Goal: Navigation & Orientation: Go to known website

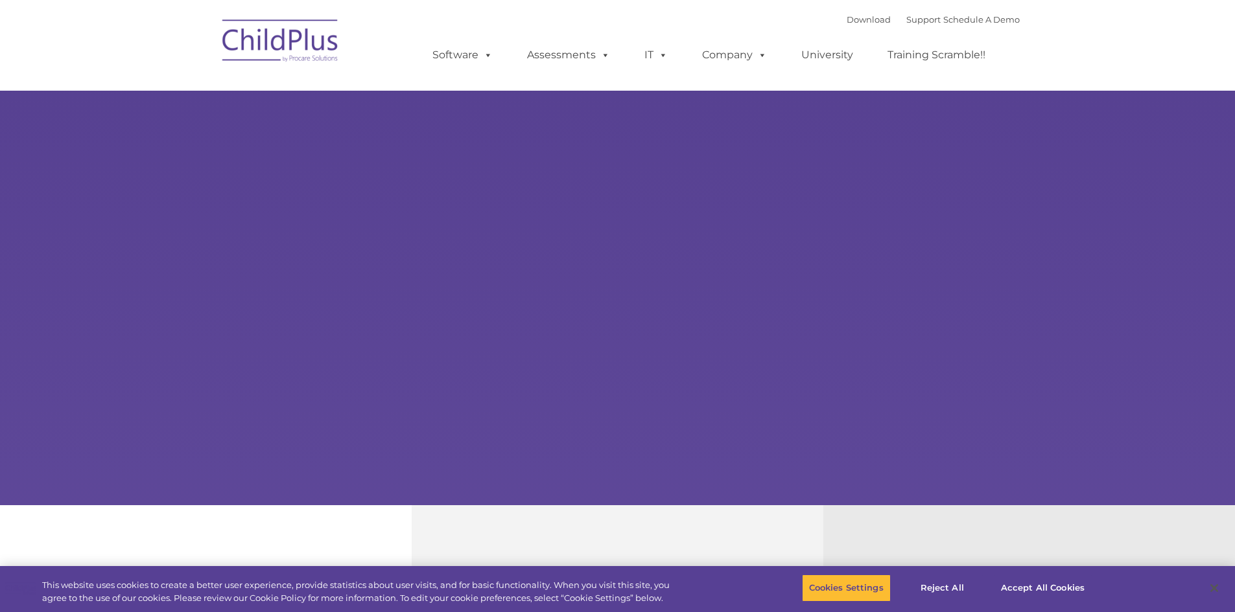
select select "MEDIUM"
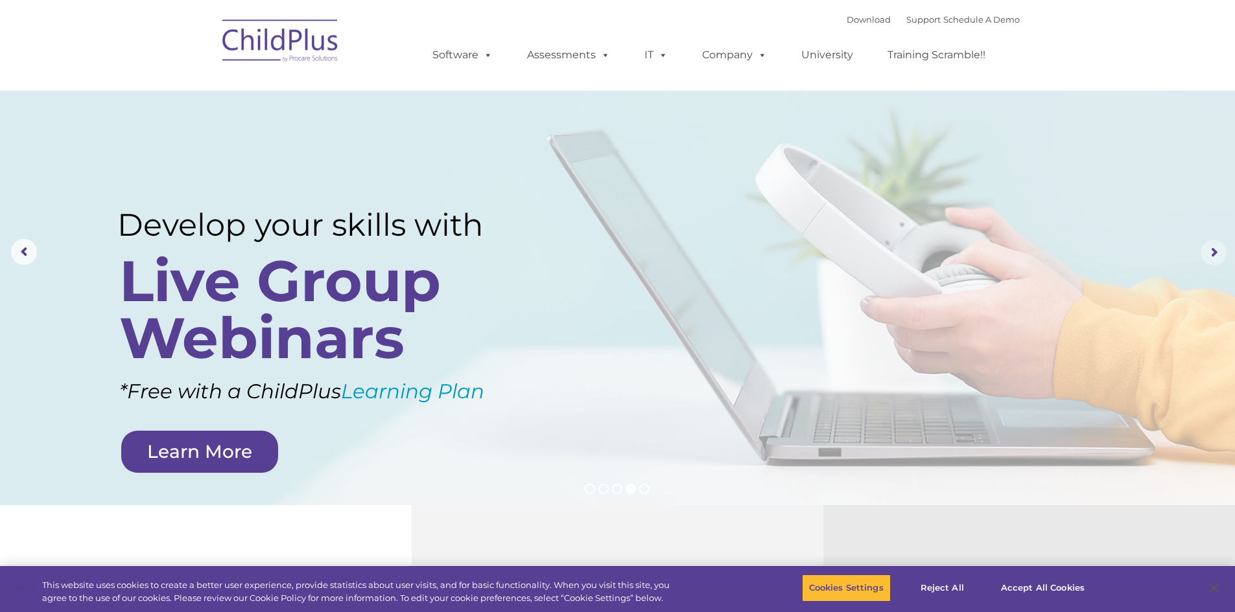
click at [1217, 257] on rs-arrow at bounding box center [1213, 253] width 26 height 26
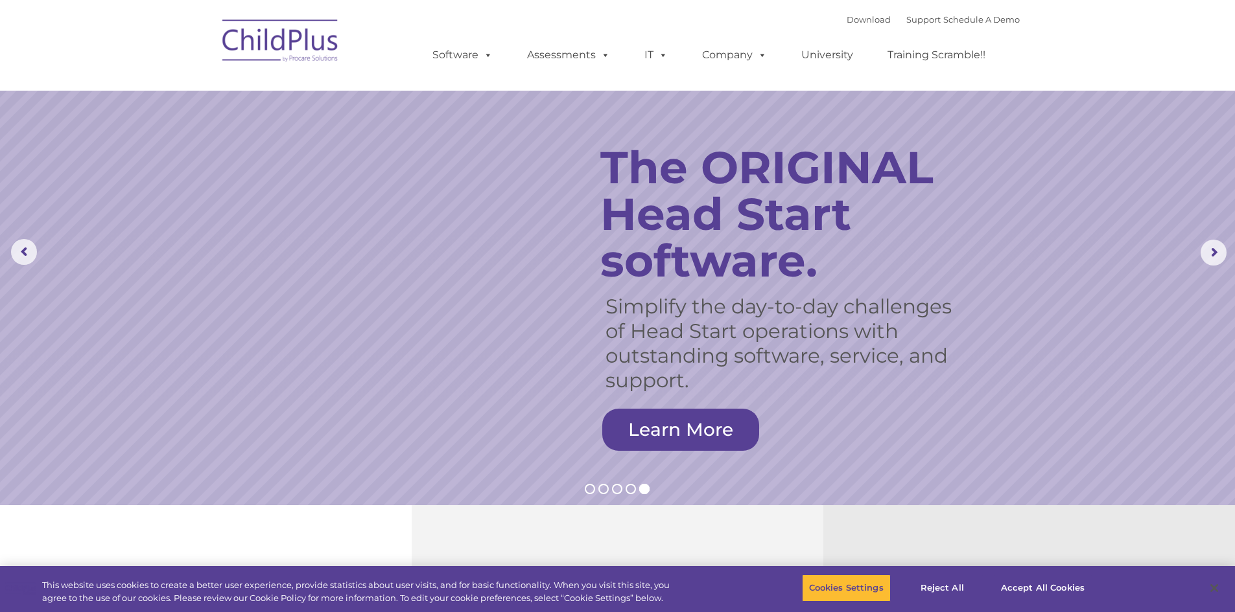
click at [1175, 270] on rs-slide "Simplify the day-to-day challenges of Head Start operations with outstanding so…" at bounding box center [617, 253] width 1235 height 506
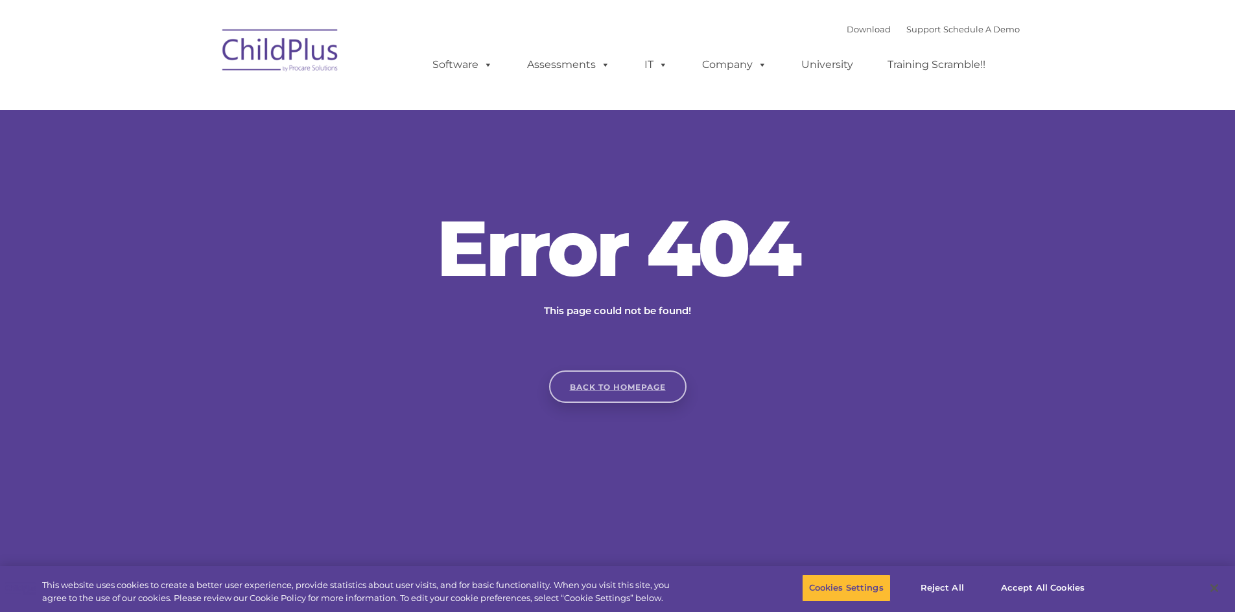
click at [640, 382] on link "Back to homepage" at bounding box center [617, 387] width 137 height 32
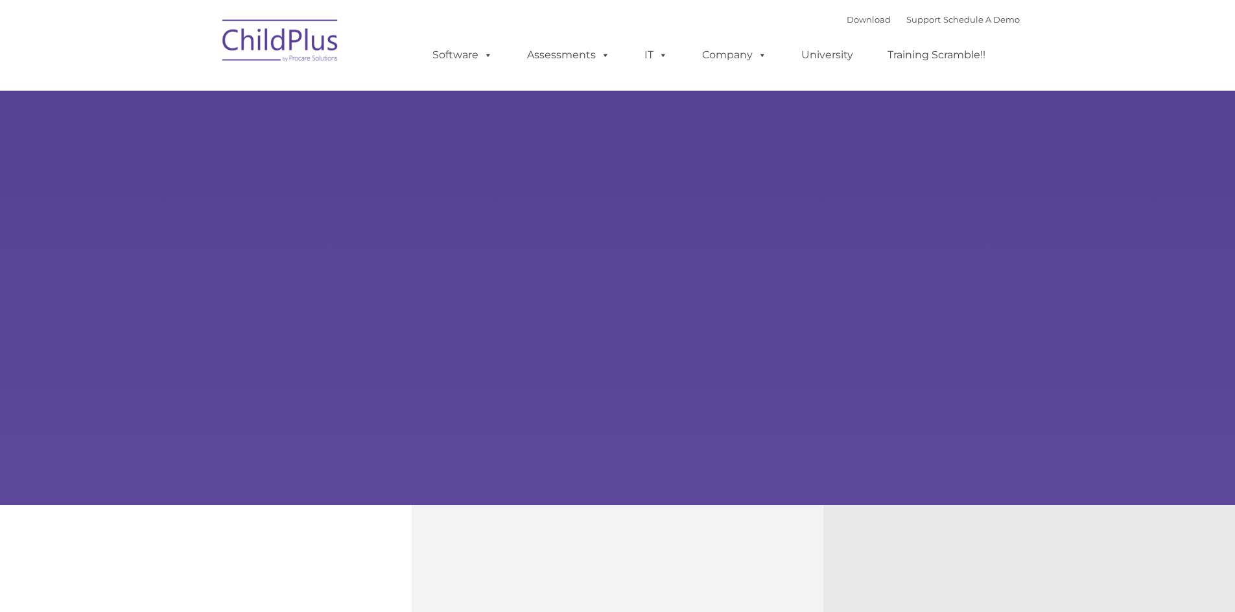
type input ""
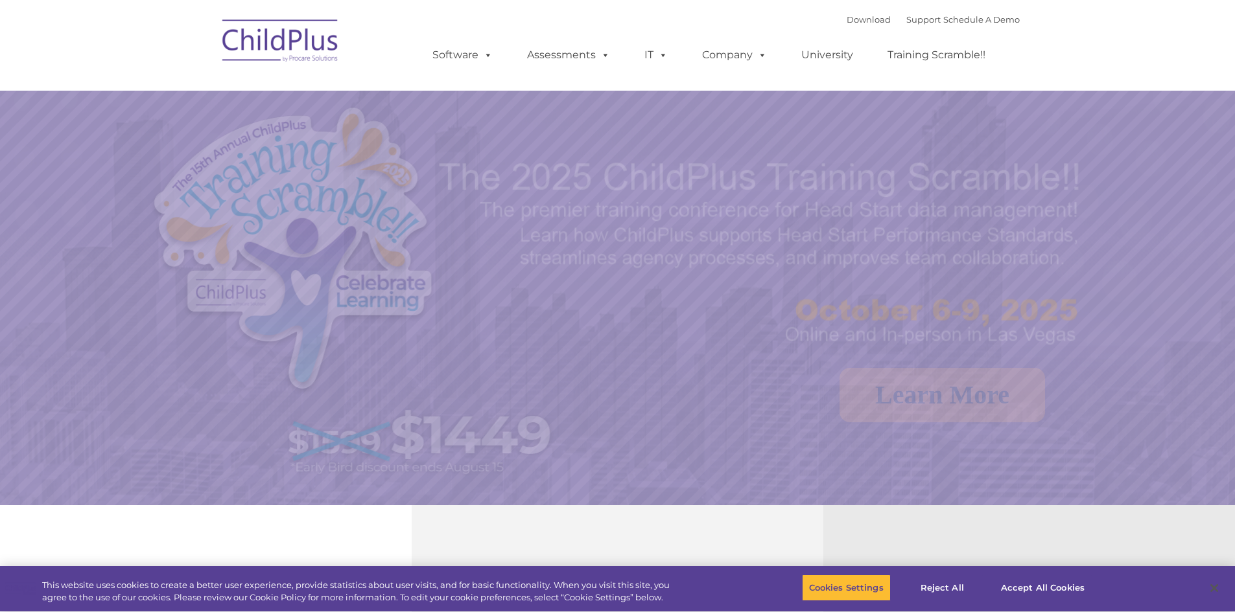
select select "MEDIUM"
